Goal: Task Accomplishment & Management: Use online tool/utility

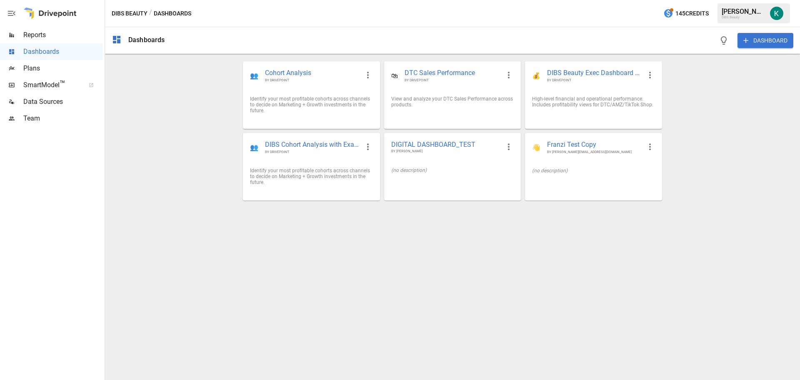
click at [769, 44] on button "DASHBOARD" at bounding box center [765, 40] width 56 height 15
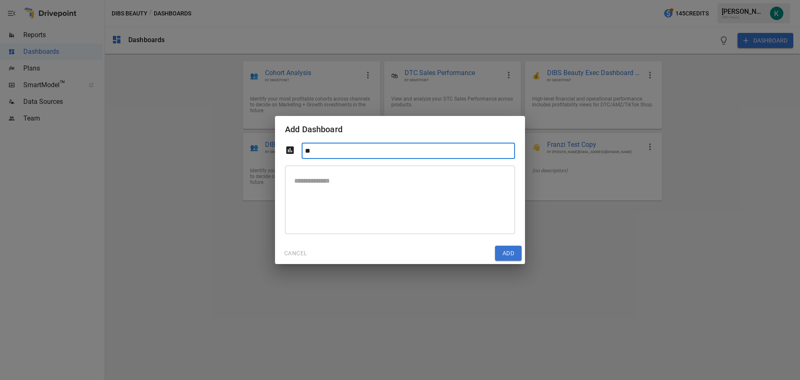
type input "*"
type input "**********"
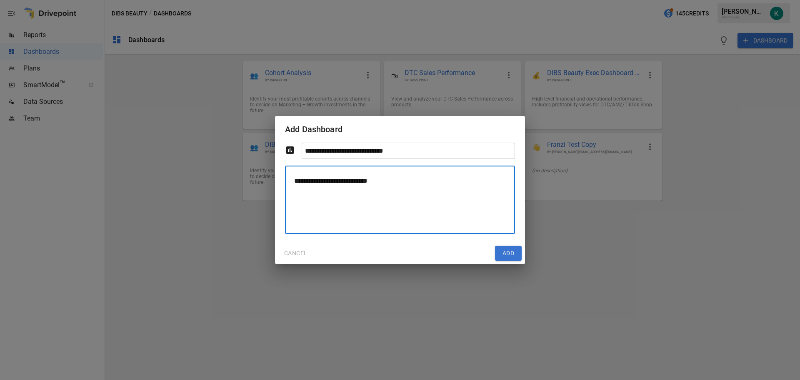
type textarea "**********"
click at [521, 254] on button "Add" at bounding box center [508, 252] width 27 height 15
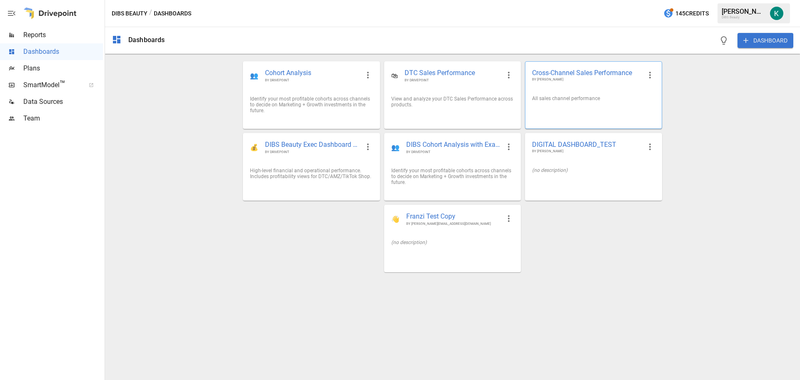
click at [597, 91] on div "All sales channel performance" at bounding box center [593, 98] width 136 height 19
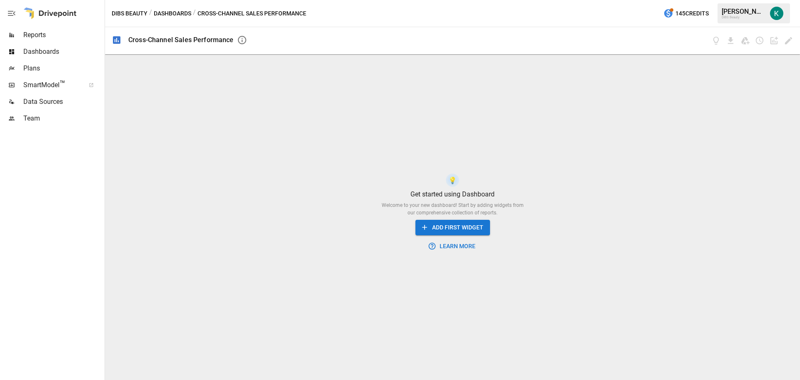
click at [470, 230] on button "ADD FIRST WIDGET" at bounding box center [452, 227] width 75 height 15
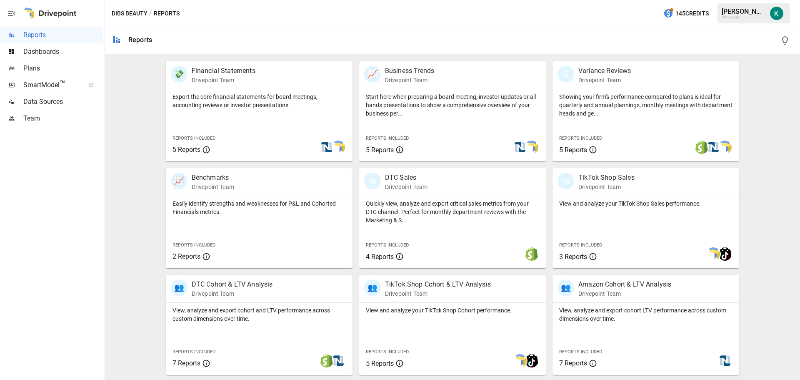
scroll to position [167, 0]
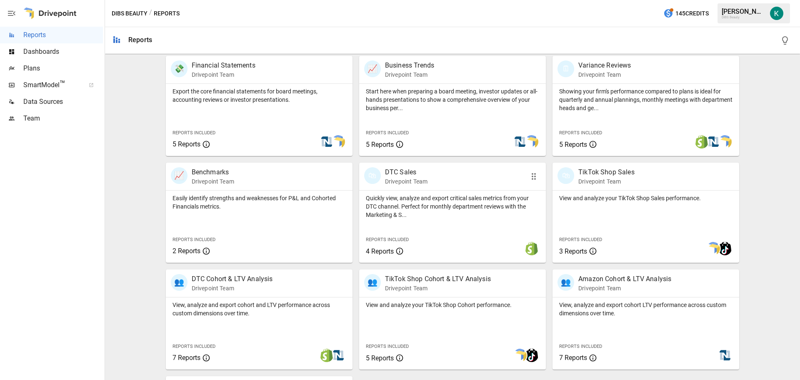
click at [472, 222] on div "Quickly view, analyze and export critical sales metrics from your DTC channel. …" at bounding box center [452, 226] width 187 height 72
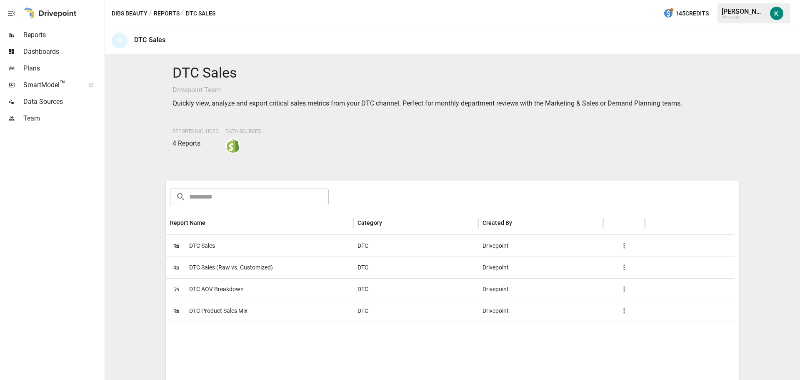
click at [205, 244] on span "DTC Sales" at bounding box center [202, 245] width 26 height 21
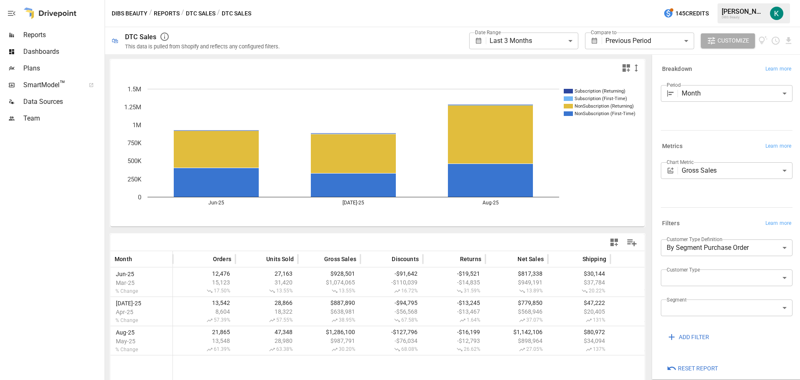
click at [622, 67] on icon "button" at bounding box center [625, 67] width 7 height 7
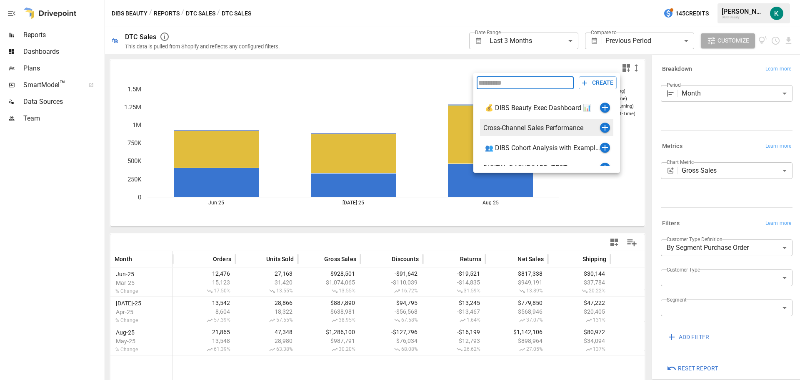
click at [600, 128] on icon "button" at bounding box center [605, 127] width 10 height 10
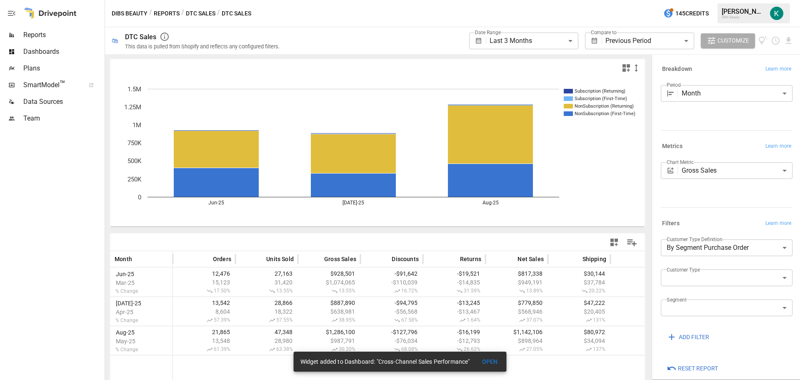
click at [490, 360] on button "OPEN" at bounding box center [490, 361] width 27 height 15
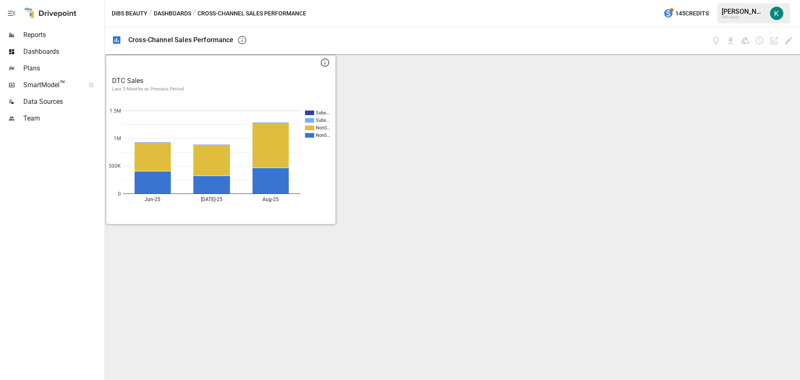
click at [327, 62] on icon at bounding box center [325, 62] width 10 height 10
click at [249, 73] on div "DTC Sales Last 3 Months vs Previous Period" at bounding box center [220, 83] width 227 height 27
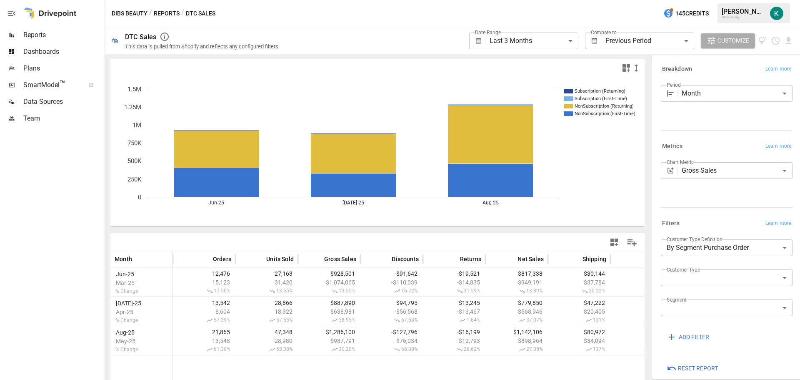
click at [533, 0] on body "**********" at bounding box center [400, 0] width 800 height 0
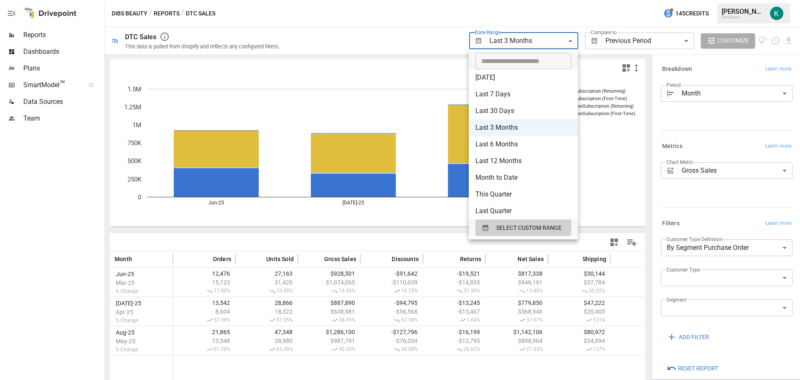
click at [424, 39] on div at bounding box center [400, 190] width 800 height 380
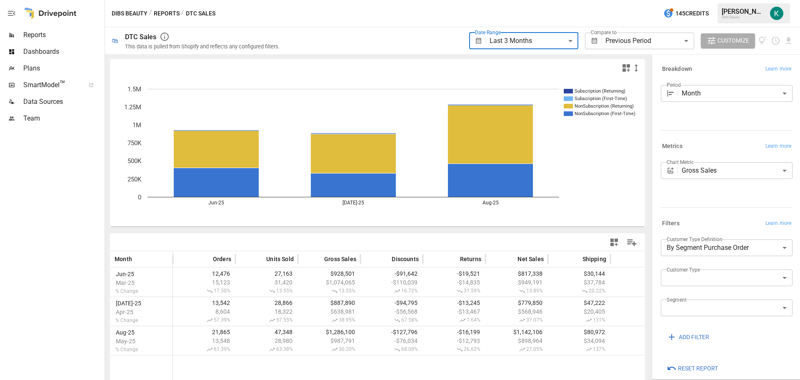
click at [50, 55] on span "Dashboards" at bounding box center [63, 52] width 80 height 10
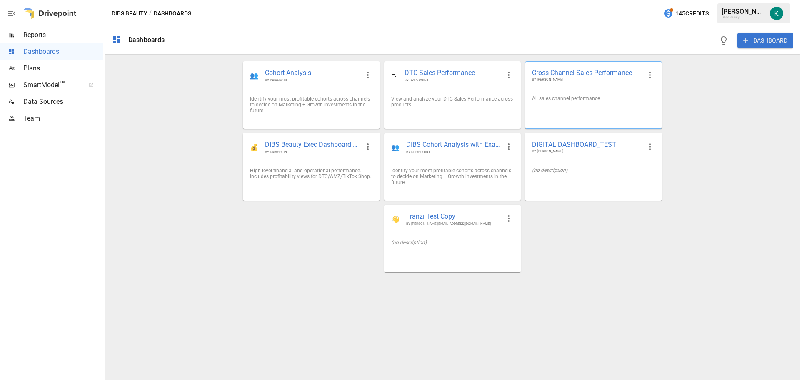
click at [592, 81] on span "BY [PERSON_NAME]" at bounding box center [586, 79] width 109 height 5
